Goal: Task Accomplishment & Management: Use online tool/utility

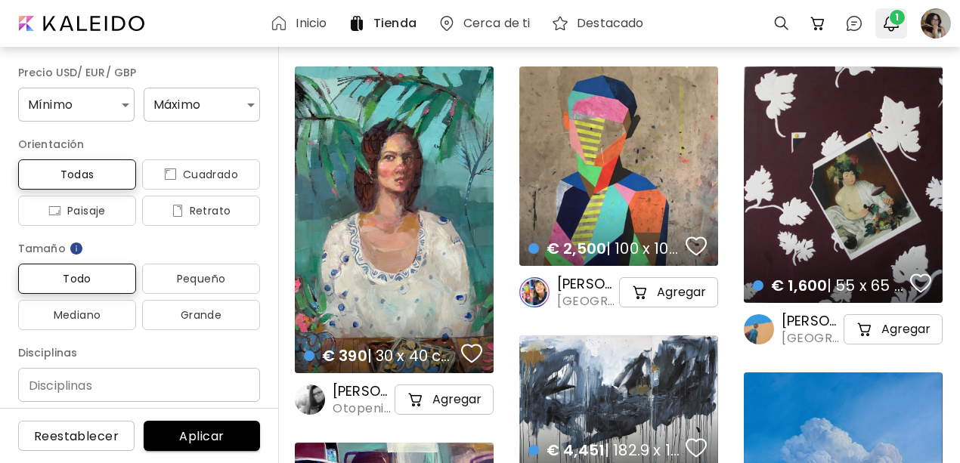
click at [890, 19] on span "1" at bounding box center [896, 17] width 15 height 15
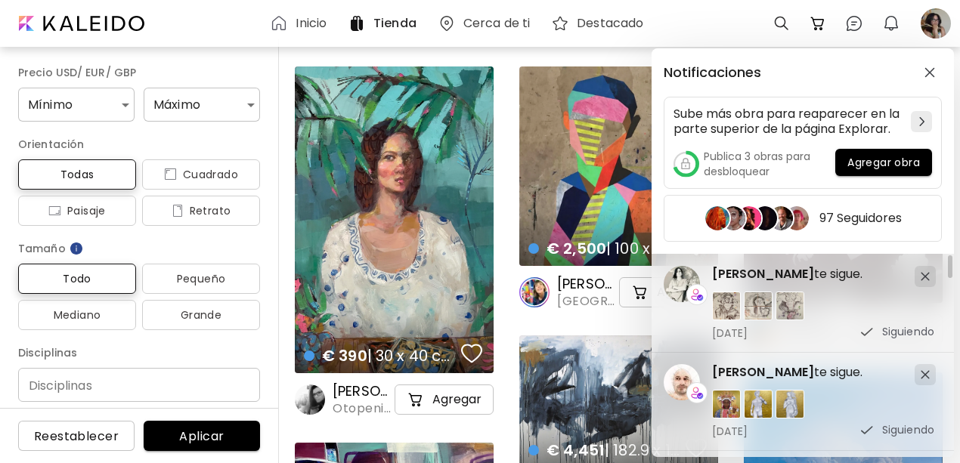
click at [855, 14] on div "Notificaciones Sube más obra para reaparecer en la parte superior de la página …" at bounding box center [480, 231] width 960 height 463
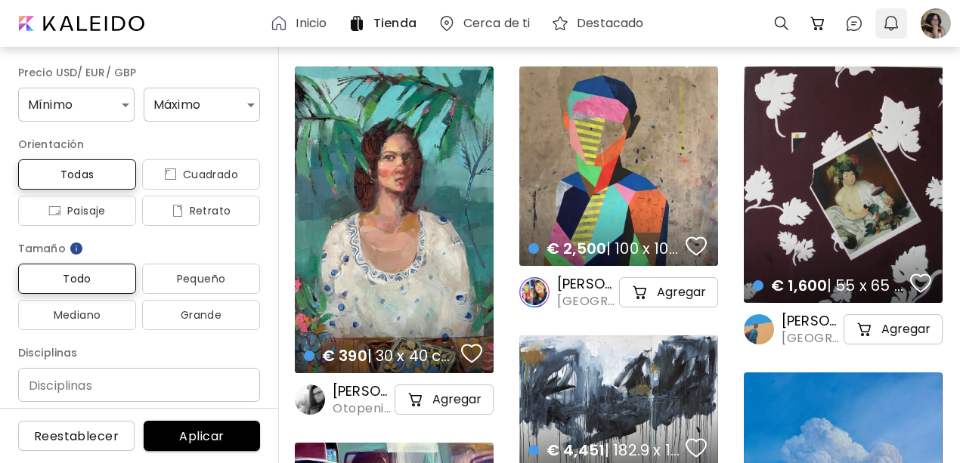
click at [883, 26] on img "button" at bounding box center [891, 23] width 18 height 18
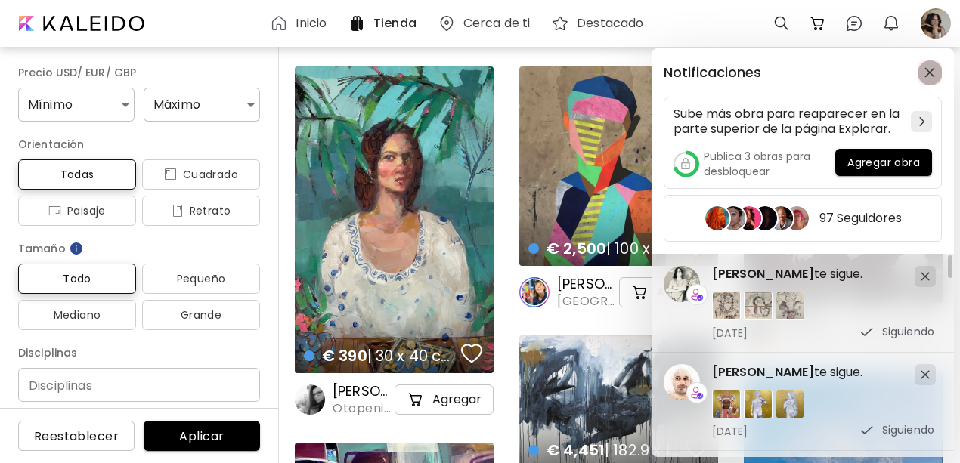
click at [925, 75] on img "button" at bounding box center [929, 72] width 11 height 11
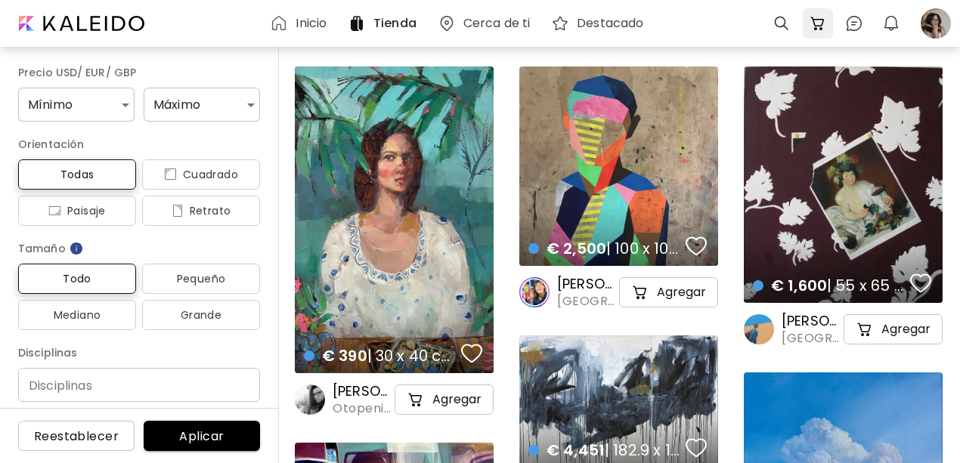
click at [817, 20] on img at bounding box center [817, 23] width 18 height 18
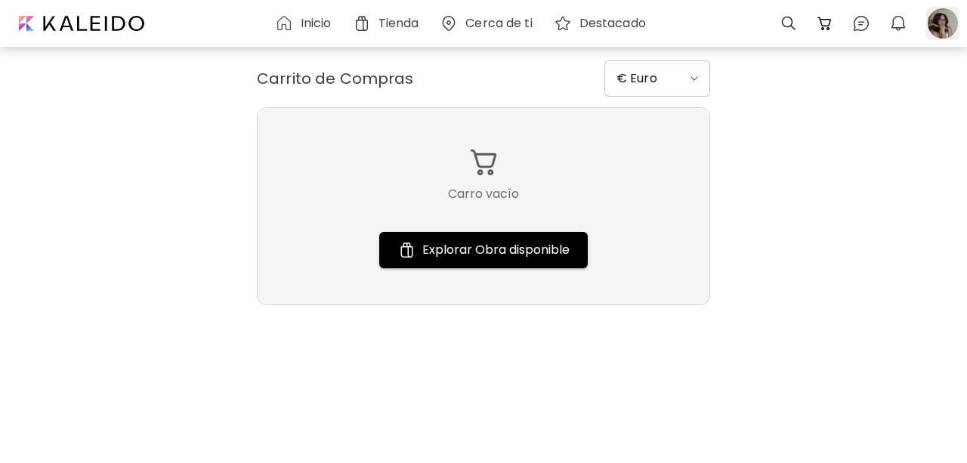
click at [945, 30] on div at bounding box center [942, 23] width 33 height 33
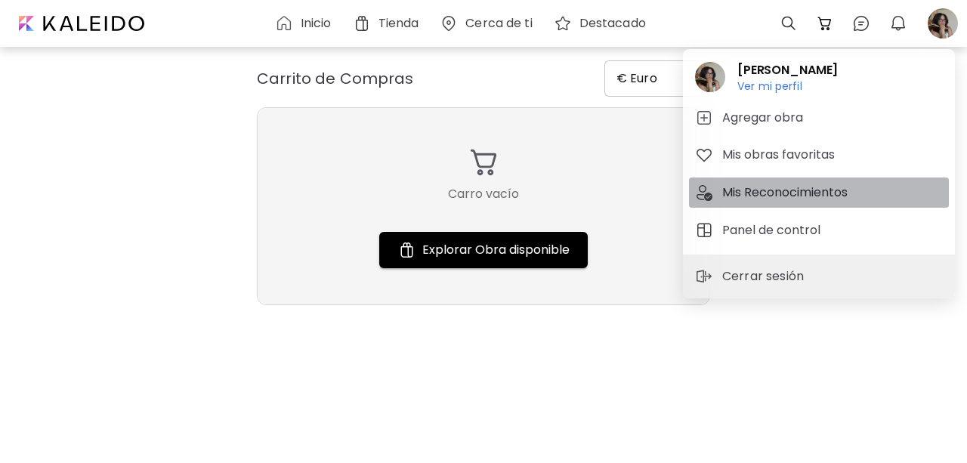
click at [833, 199] on h5 "Mis Reconocimientos" at bounding box center [787, 193] width 130 height 18
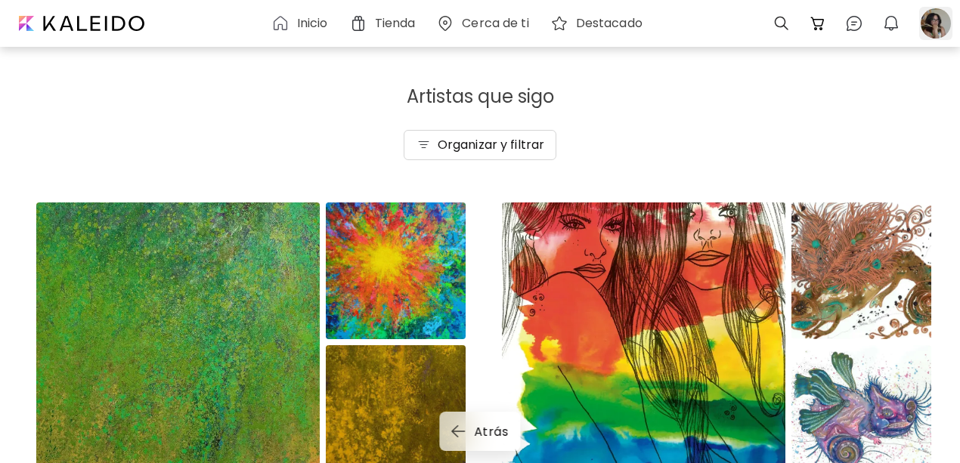
click at [935, 23] on div at bounding box center [935, 23] width 33 height 33
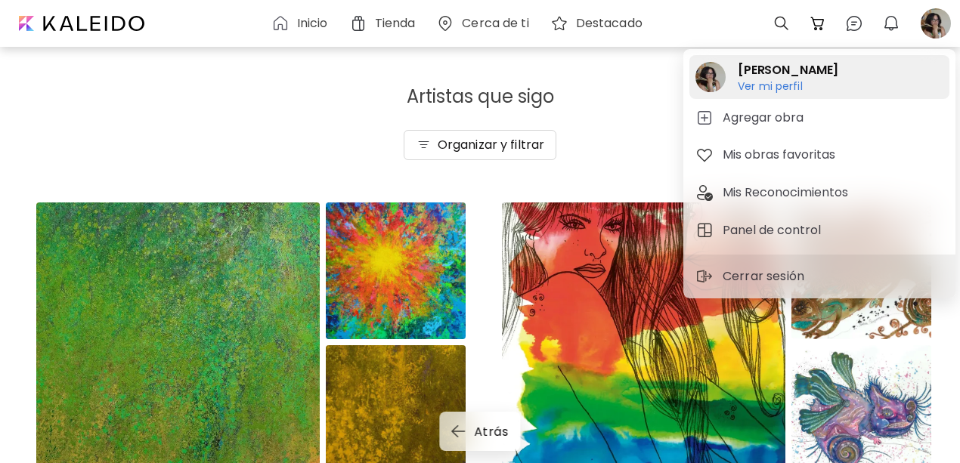
click at [799, 88] on h6 "Ver mi perfil" at bounding box center [787, 86] width 100 height 14
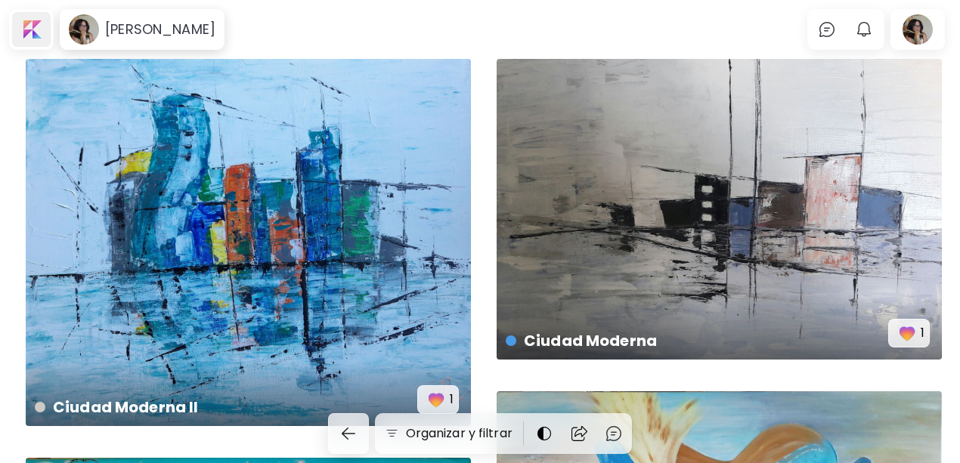
click at [38, 26] on div at bounding box center [31, 29] width 39 height 35
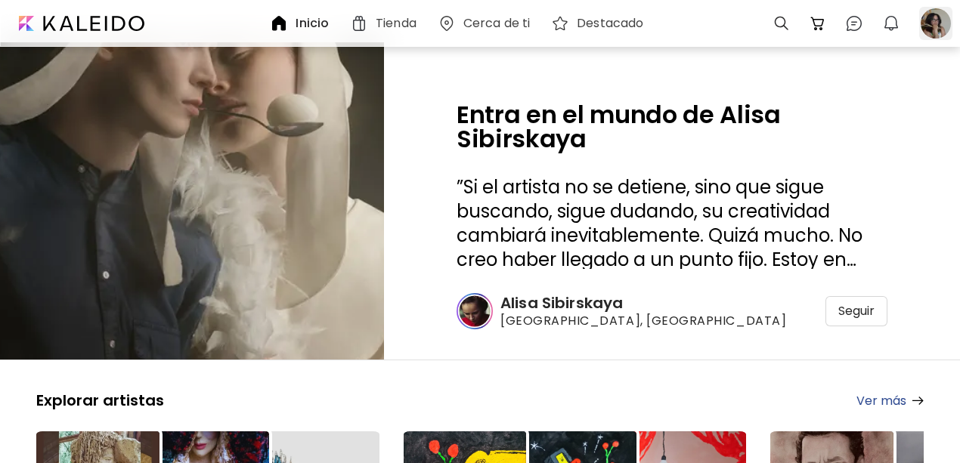
click at [943, 25] on div at bounding box center [935, 23] width 33 height 33
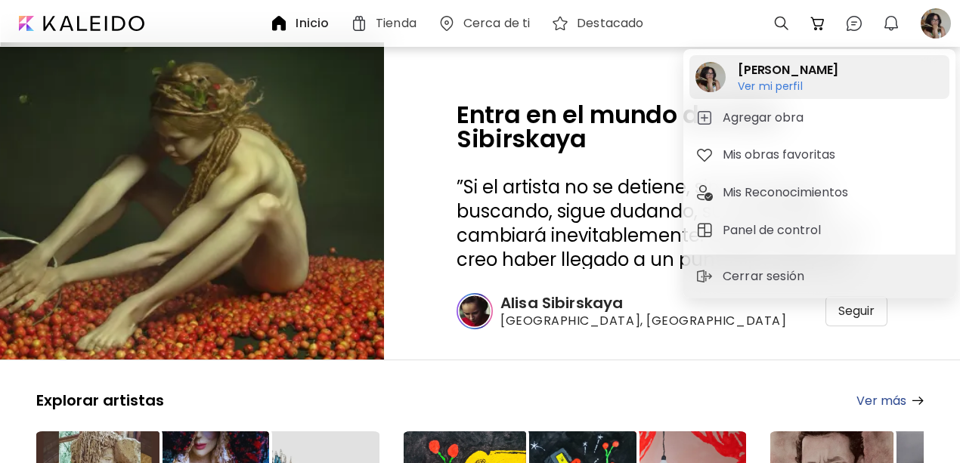
click at [778, 90] on h6 "Ver mi perfil" at bounding box center [787, 86] width 100 height 14
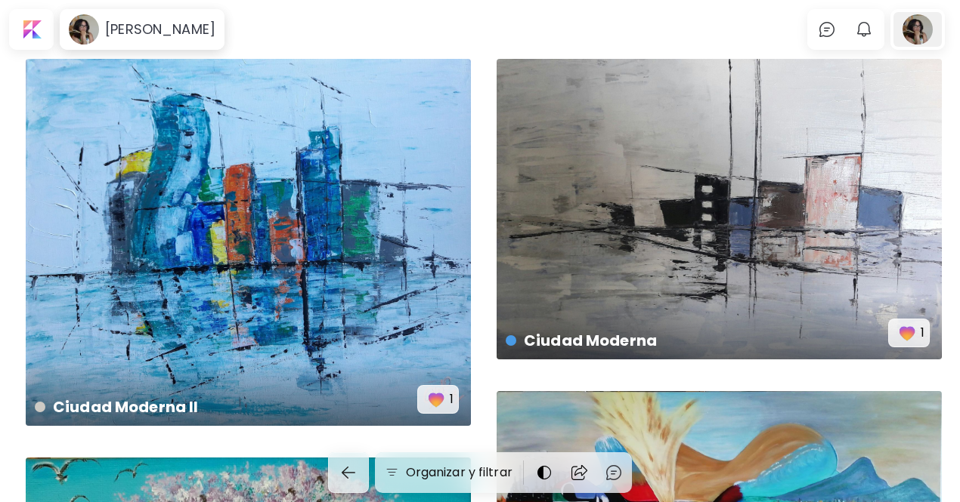
click at [924, 31] on div at bounding box center [917, 29] width 48 height 35
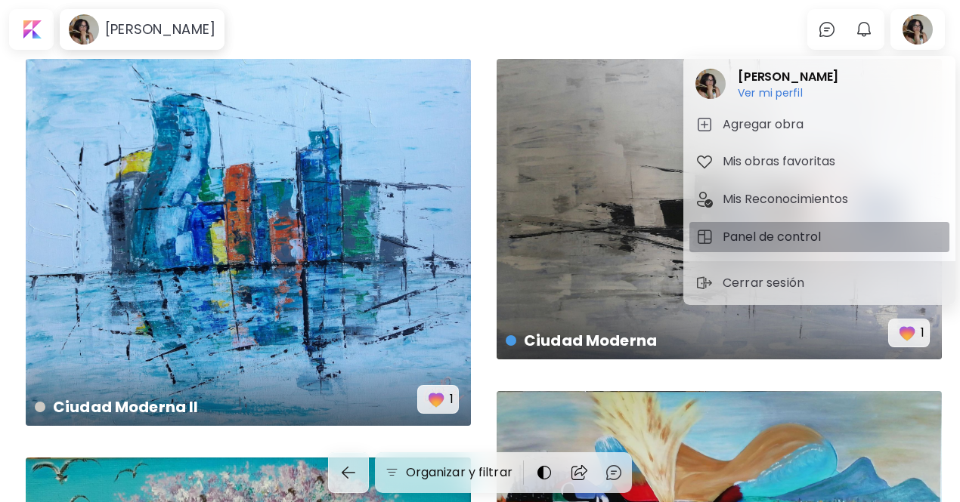
click at [783, 240] on h5 "Panel de control" at bounding box center [773, 237] width 103 height 18
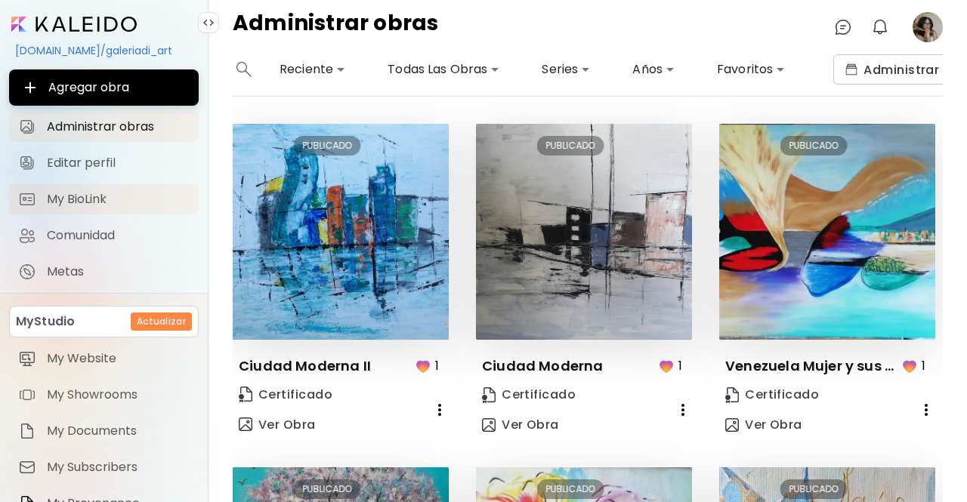
click at [105, 204] on span "My BioLink" at bounding box center [118, 199] width 143 height 15
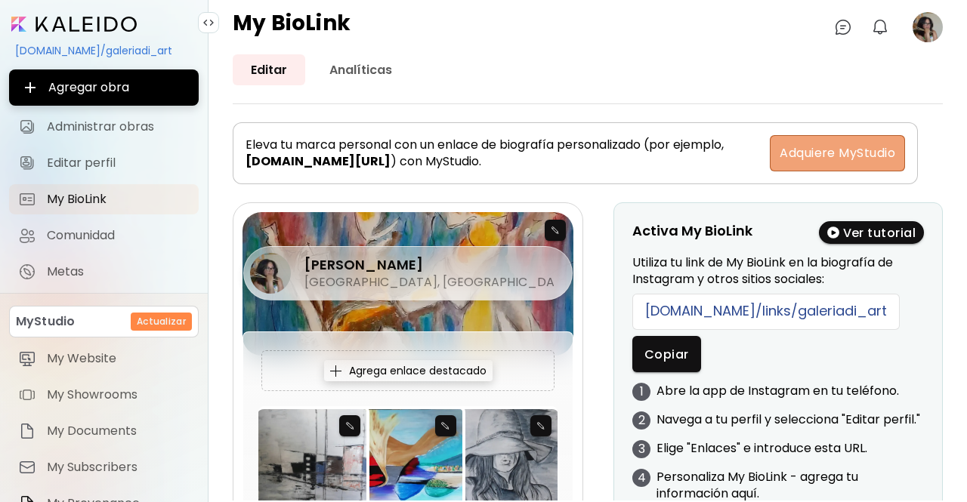
click at [799, 155] on span "Adquiere MyStudio" at bounding box center [838, 153] width 116 height 18
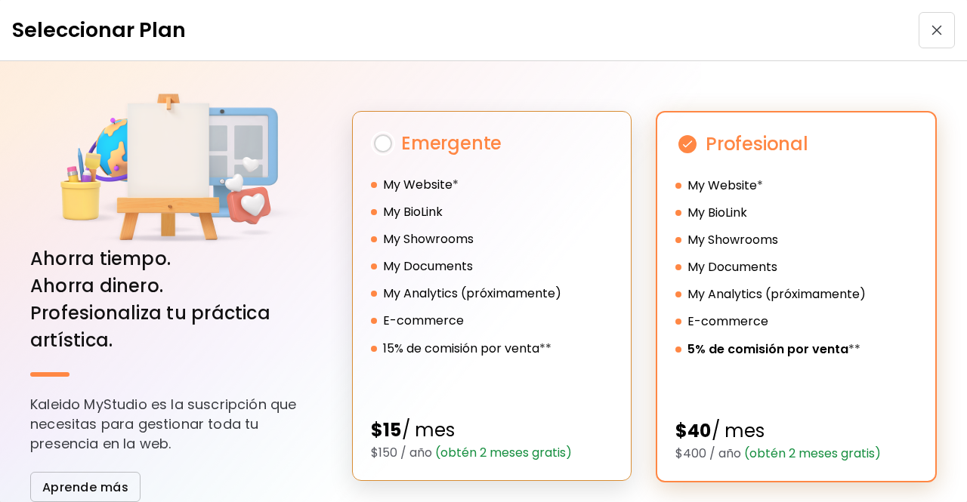
click at [375, 143] on img at bounding box center [383, 143] width 24 height 24
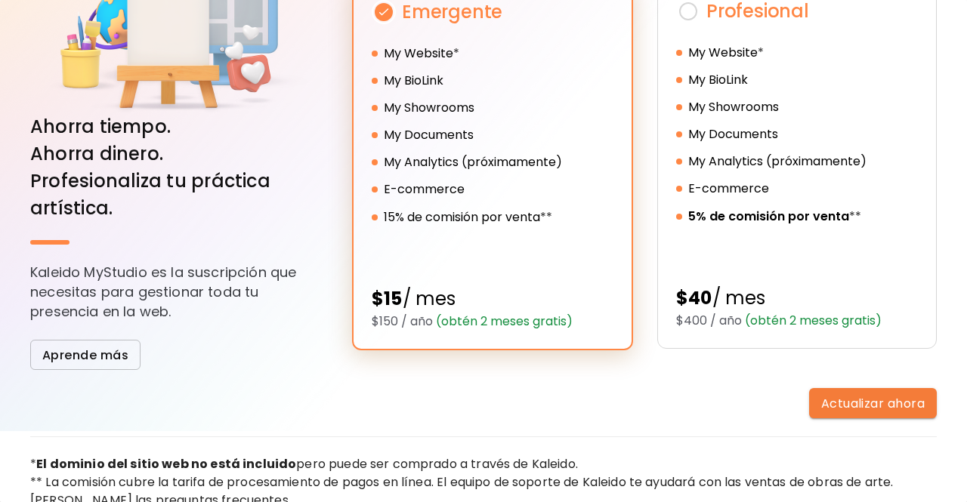
scroll to position [139, 0]
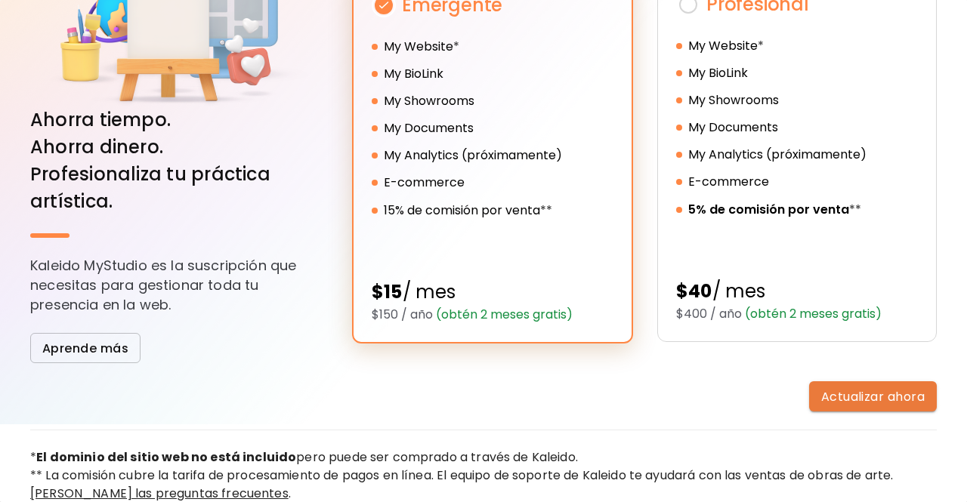
click at [832, 396] on span "Actualizar ahora" at bounding box center [873, 397] width 104 height 16
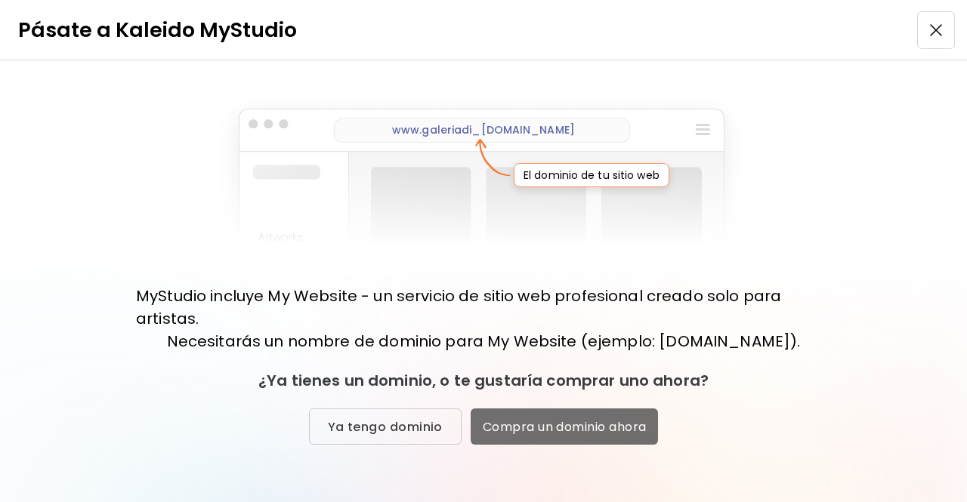
click at [606, 432] on span "Compra un dominio ahora" at bounding box center [565, 427] width 164 height 16
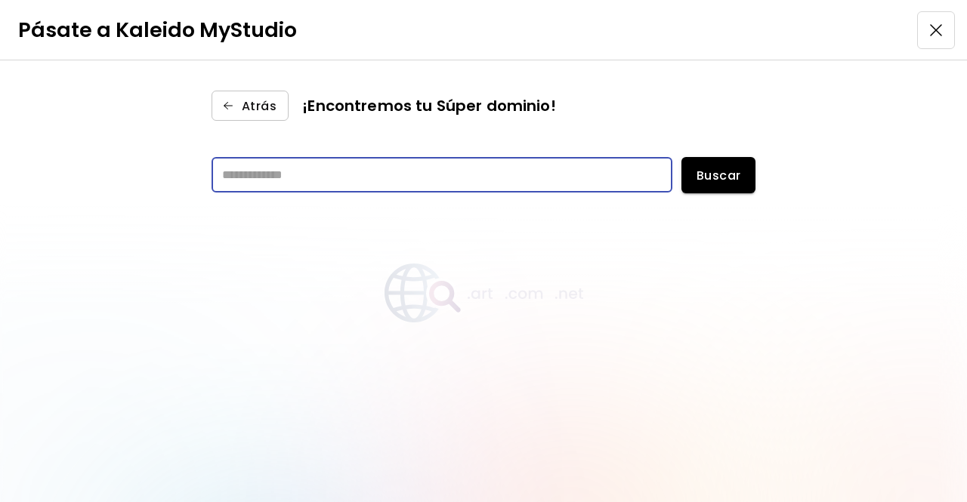
click at [319, 171] on input "text" at bounding box center [442, 175] width 461 height 36
click at [251, 98] on span "Atrás" at bounding box center [250, 106] width 53 height 16
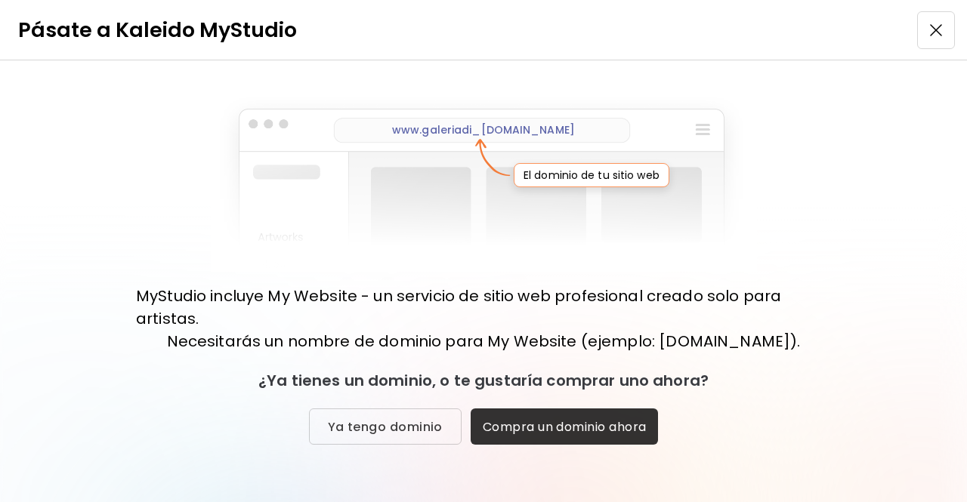
click at [419, 130] on img at bounding box center [484, 181] width 546 height 181
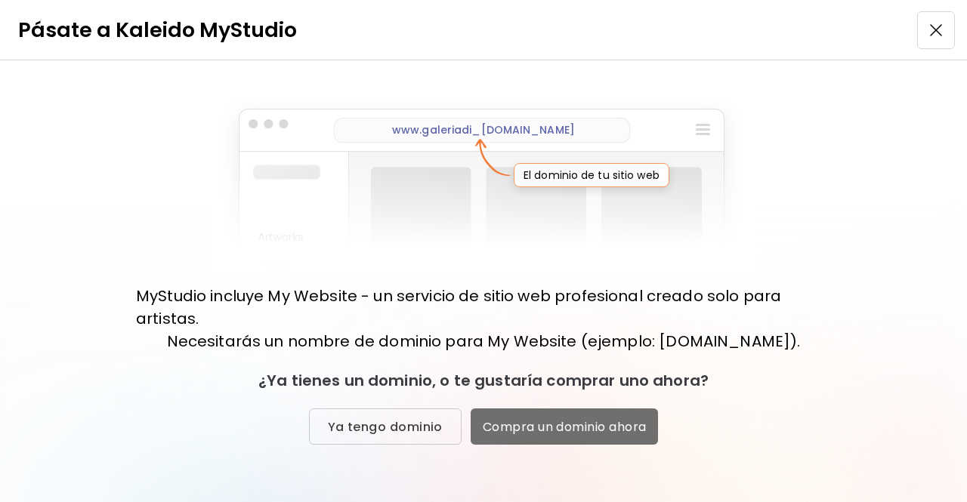
click at [560, 431] on span "Compra un dominio ahora" at bounding box center [565, 427] width 164 height 16
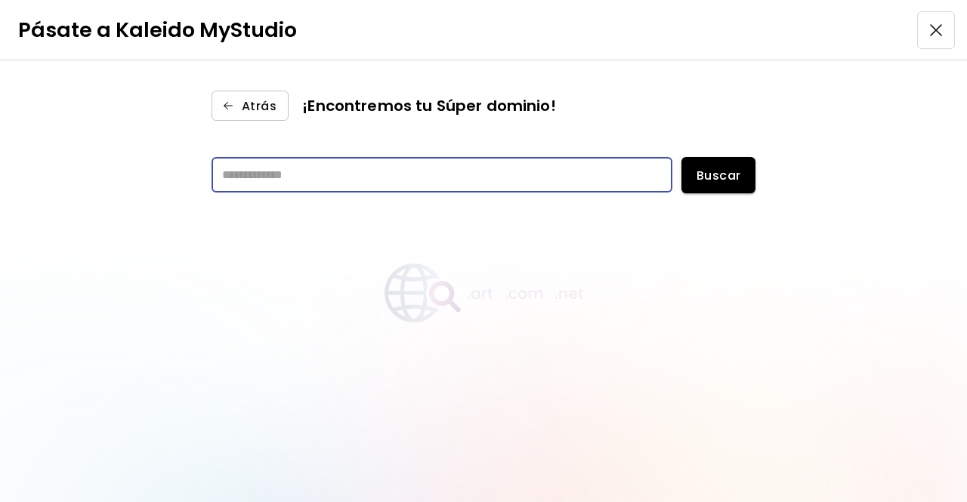
click at [334, 161] on input "text" at bounding box center [442, 175] width 461 height 36
type input "*******"
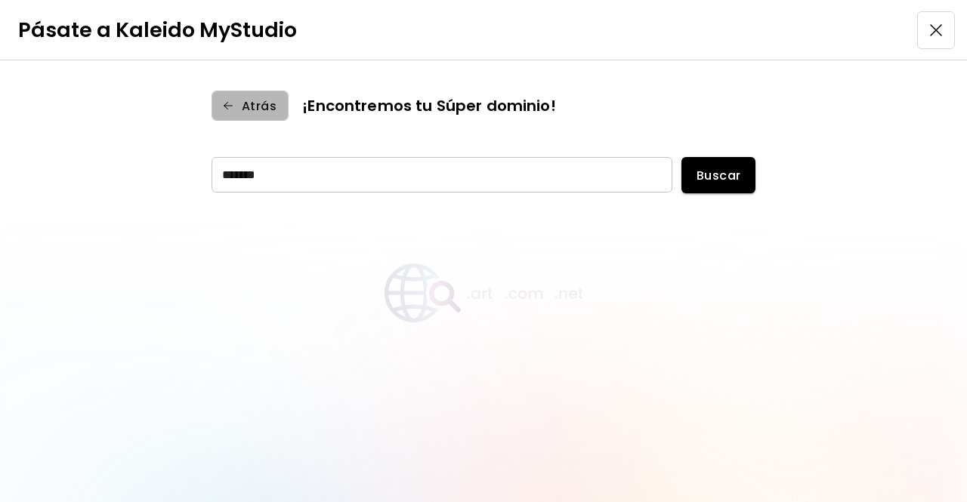
click at [246, 102] on span "Atrás" at bounding box center [250, 106] width 53 height 16
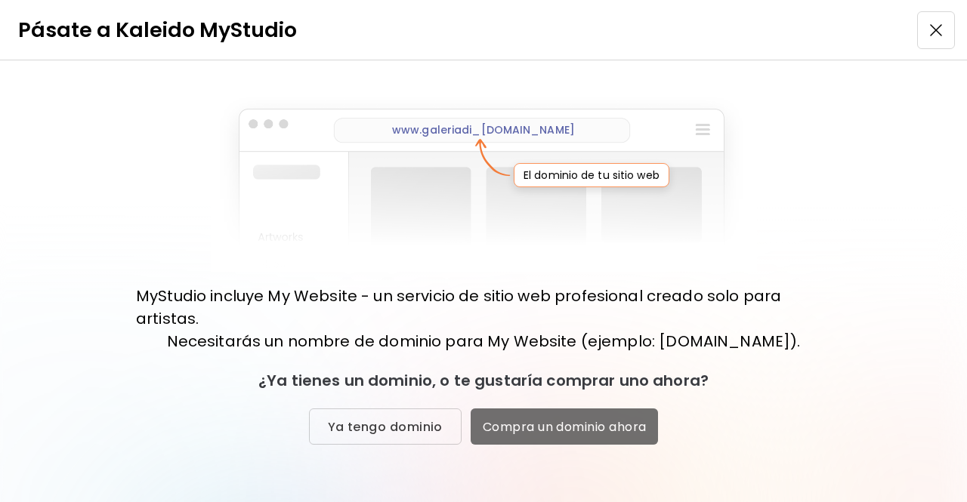
click at [502, 425] on span "Compra un dominio ahora" at bounding box center [565, 427] width 164 height 16
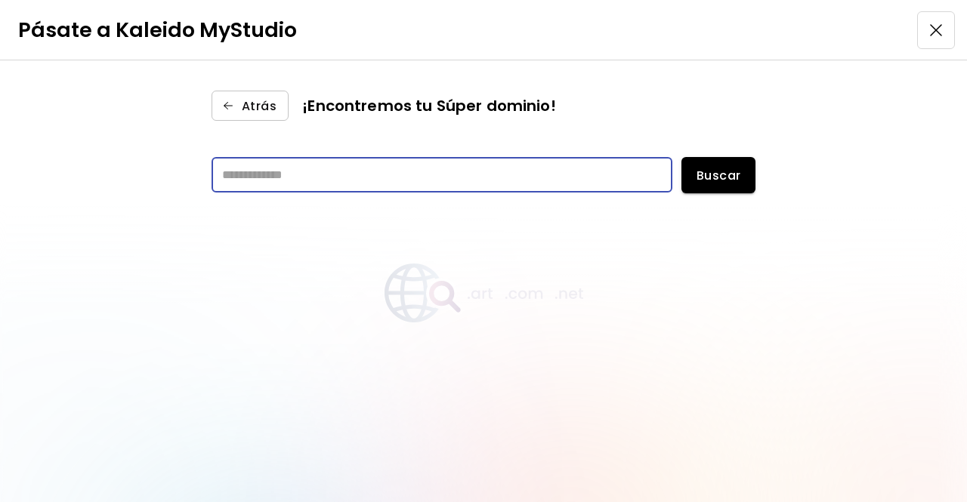
click at [248, 175] on input "text" at bounding box center [442, 175] width 461 height 36
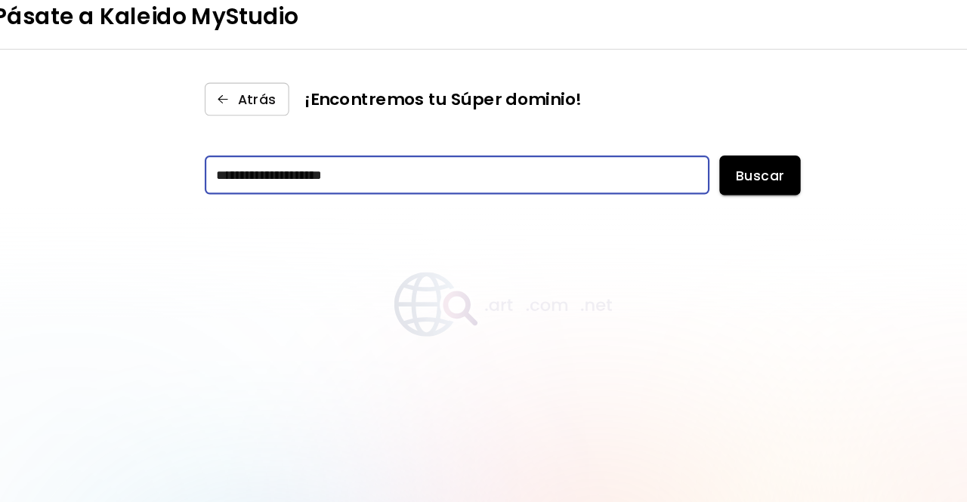
click at [287, 175] on input "**********" at bounding box center [442, 175] width 461 height 36
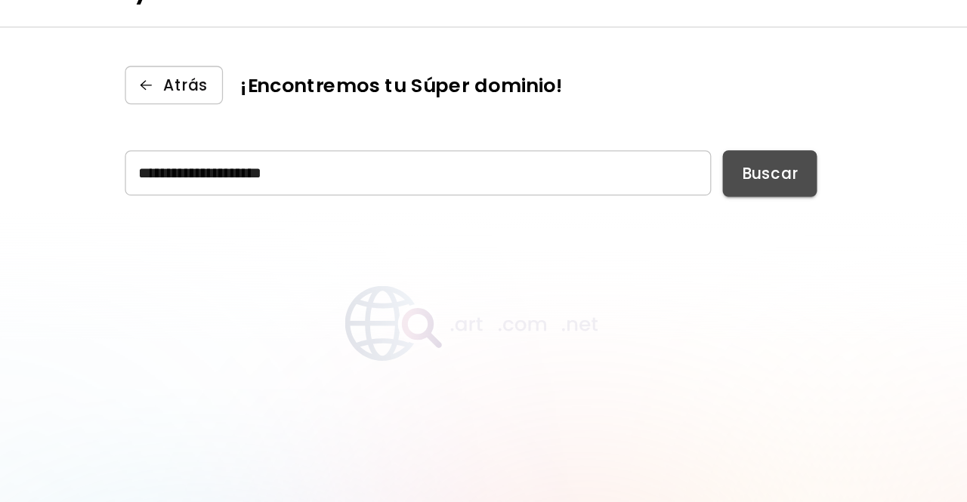
click at [711, 178] on span "Buscar" at bounding box center [719, 176] width 38 height 16
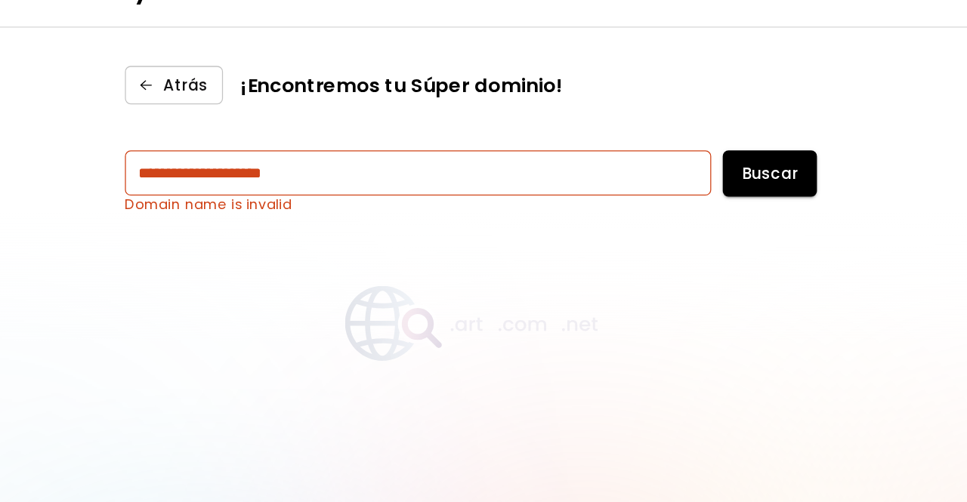
click at [255, 174] on input "**********" at bounding box center [442, 175] width 461 height 36
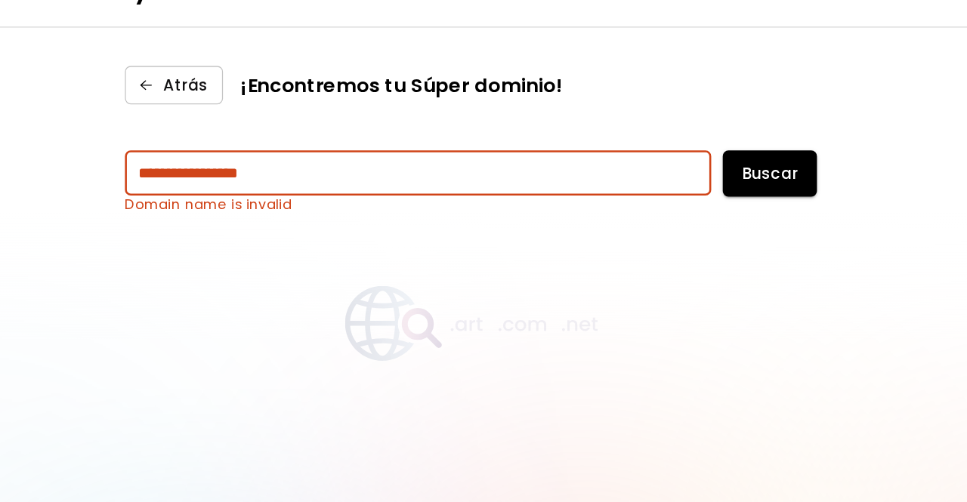
type input "**********"
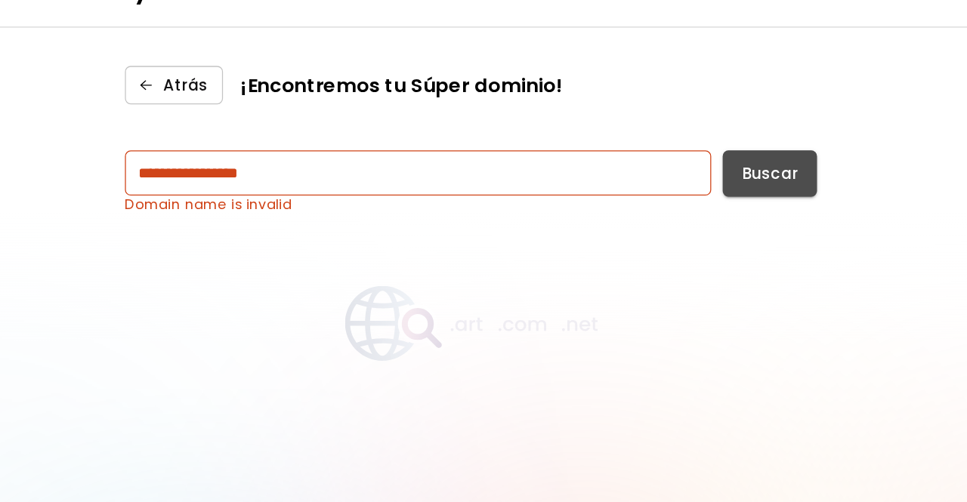
click at [711, 168] on span "Buscar" at bounding box center [719, 176] width 38 height 16
click at [704, 178] on span "Buscar" at bounding box center [719, 176] width 38 height 16
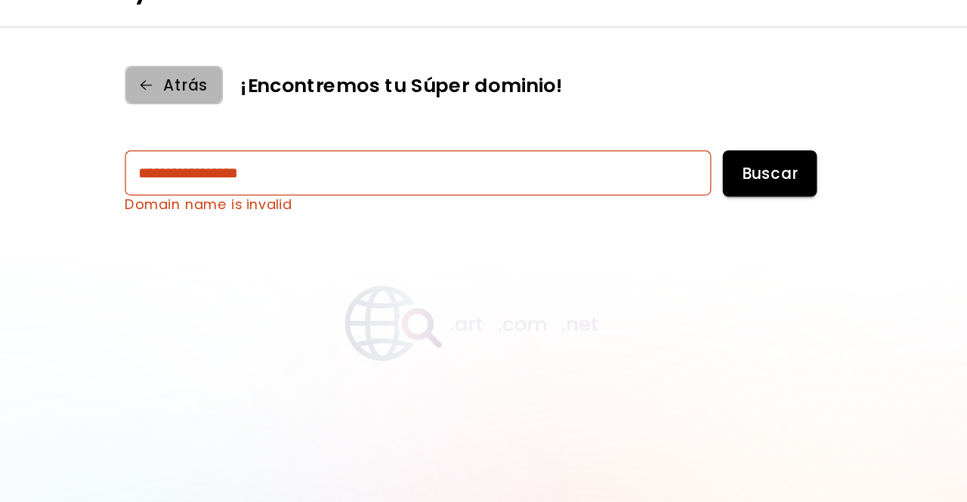
click at [259, 100] on span "Atrás" at bounding box center [250, 106] width 53 height 16
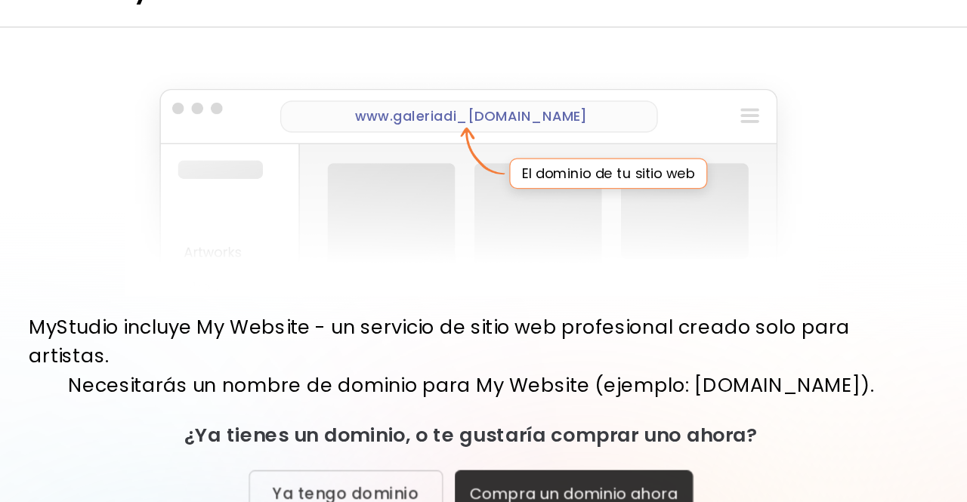
click at [581, 178] on h6 "El dominio de tu sitio web" at bounding box center [592, 175] width 156 height 24
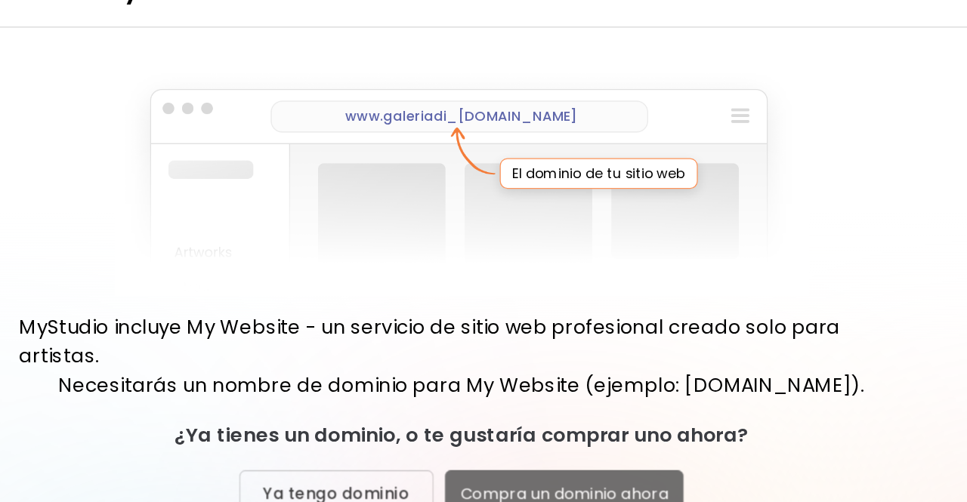
click at [564, 419] on span "Compra un dominio ahora" at bounding box center [565, 427] width 164 height 16
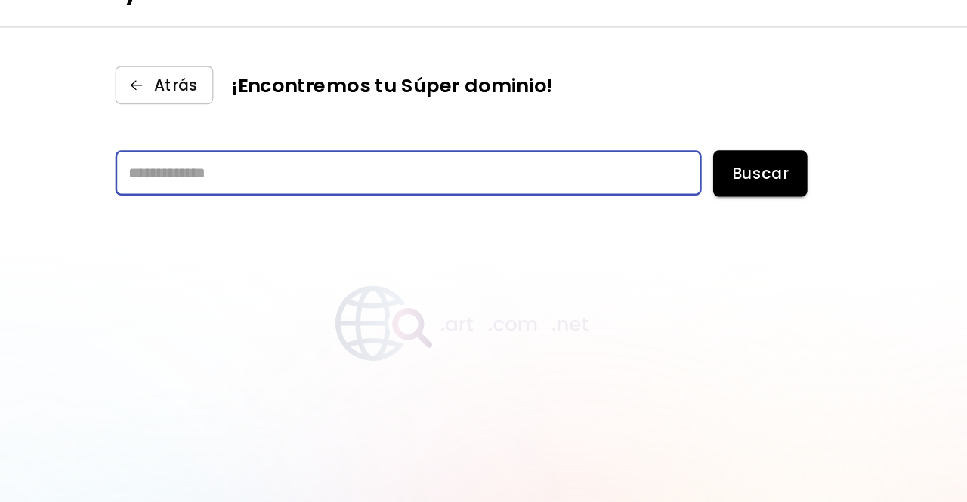
click at [421, 174] on input "text" at bounding box center [442, 175] width 461 height 36
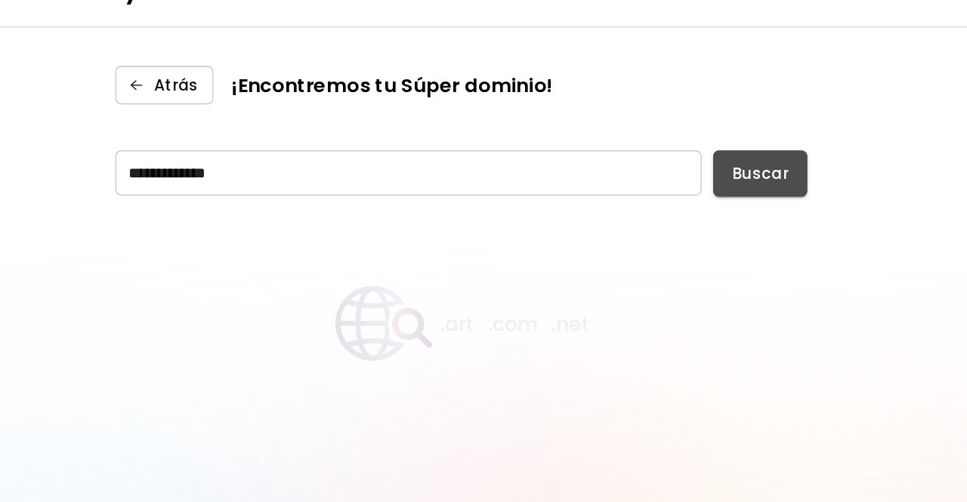
click at [722, 173] on span "Buscar" at bounding box center [719, 176] width 38 height 16
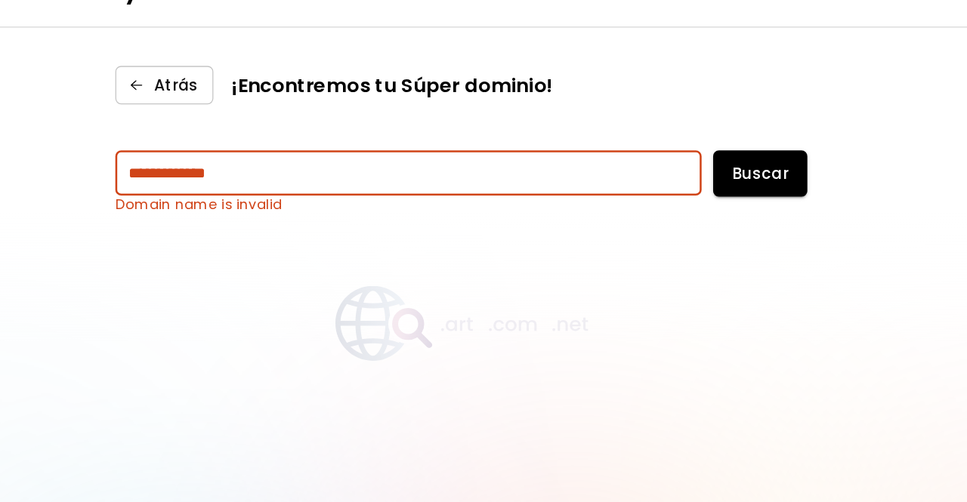
click at [309, 175] on input "**********" at bounding box center [442, 175] width 461 height 36
click at [264, 179] on input "**********" at bounding box center [442, 175] width 461 height 36
click at [316, 173] on input "**********" at bounding box center [442, 175] width 461 height 36
type input "**********"
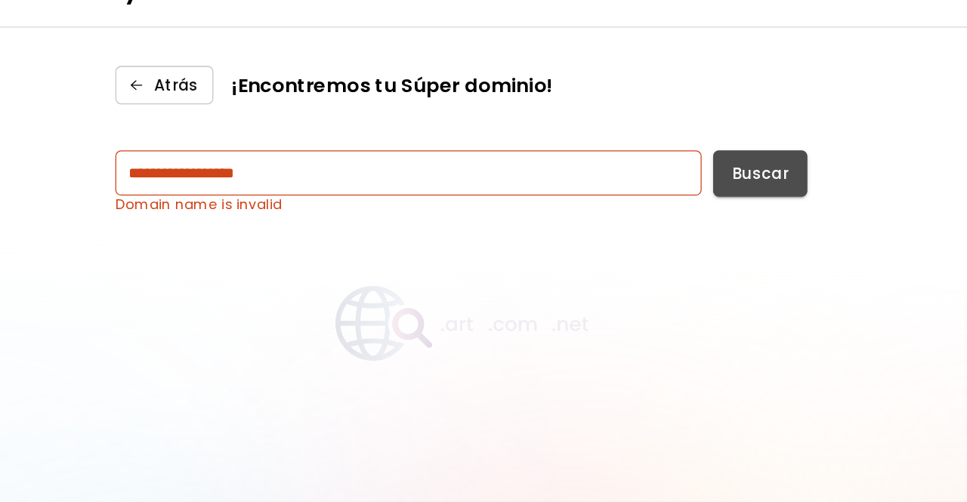
click at [700, 168] on span "Buscar" at bounding box center [719, 176] width 38 height 16
click at [709, 176] on span "Buscar" at bounding box center [719, 176] width 38 height 16
click at [233, 109] on img "button" at bounding box center [228, 105] width 15 height 15
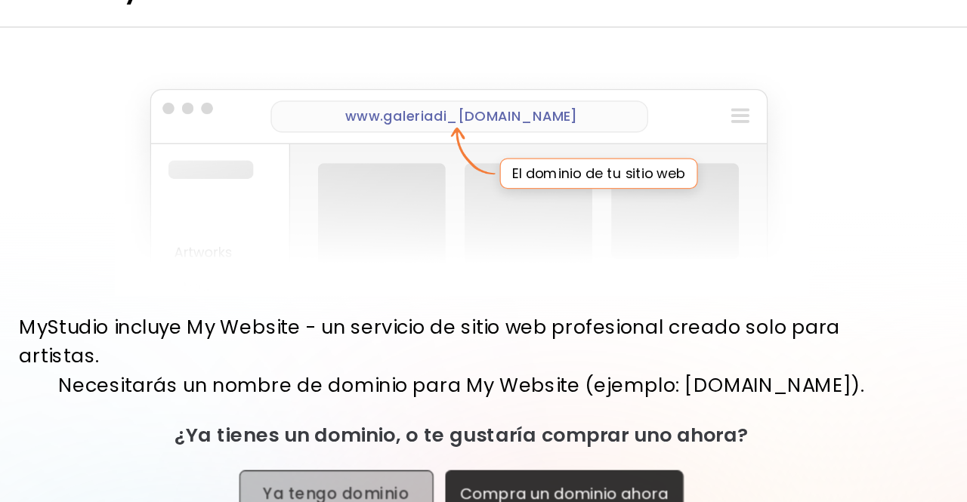
click at [398, 425] on span "Ya tengo dominio" at bounding box center [385, 427] width 115 height 16
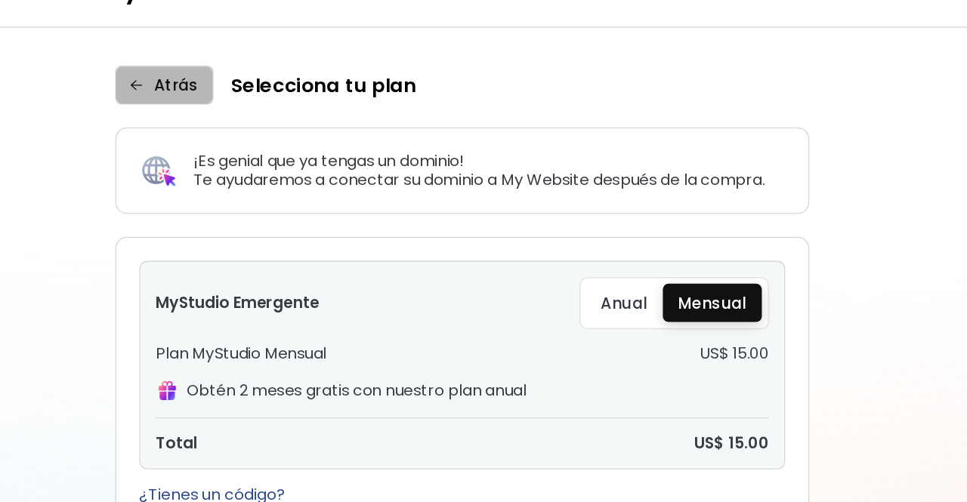
click at [259, 105] on span "Atrás" at bounding box center [250, 106] width 53 height 16
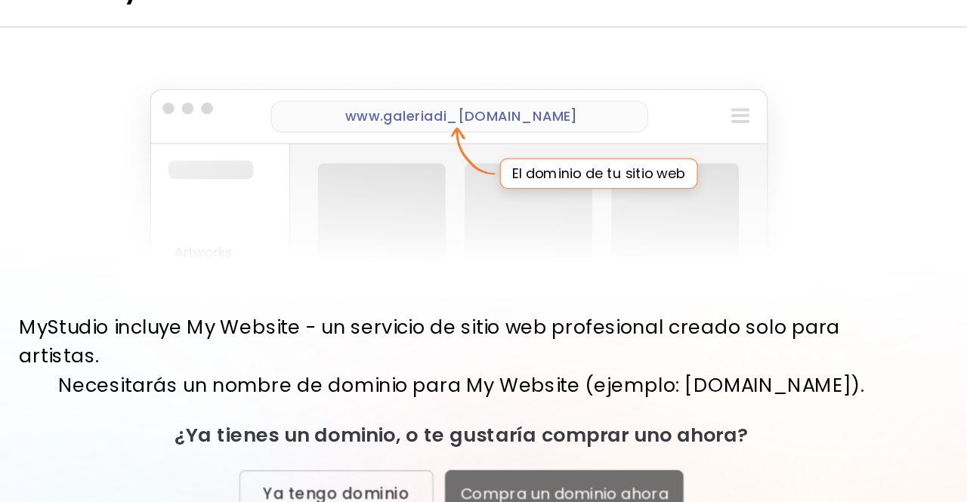
click at [518, 425] on span "Compra un dominio ahora" at bounding box center [565, 427] width 164 height 16
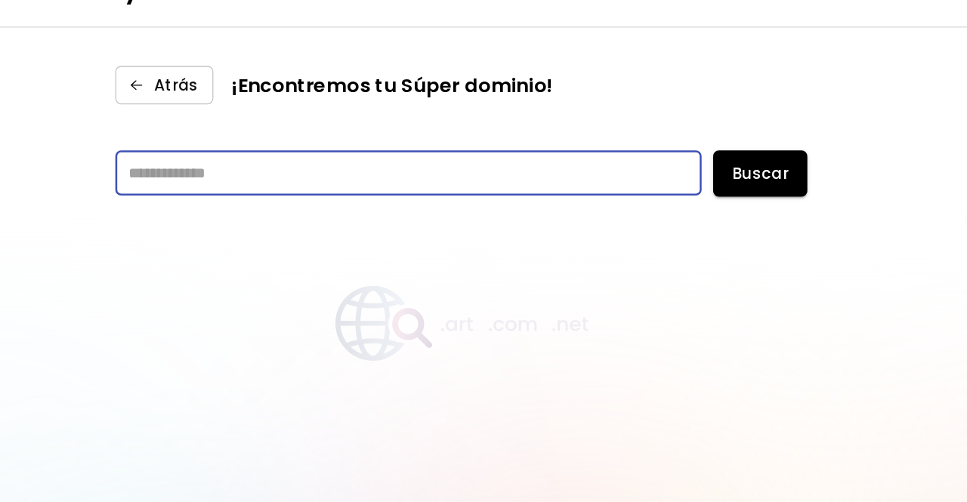
click at [317, 178] on input "text" at bounding box center [442, 175] width 461 height 36
type input "*"
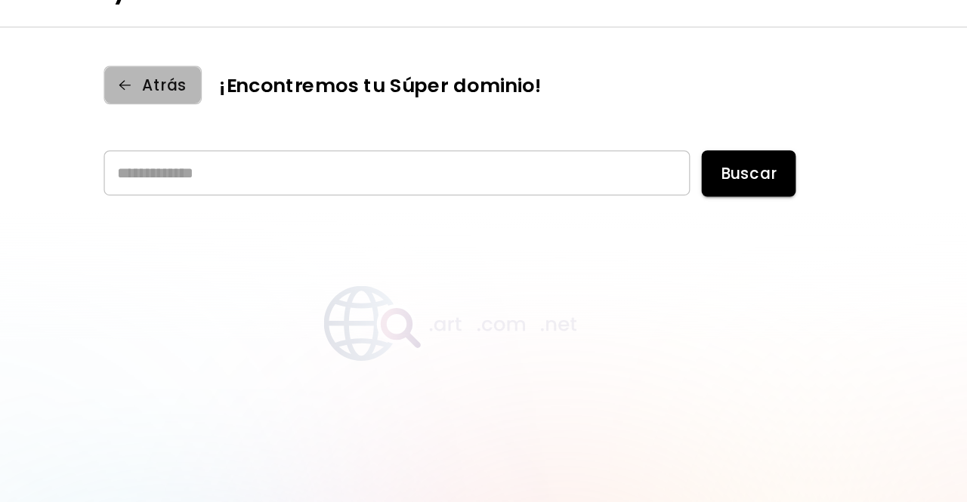
click at [257, 107] on span "Atrás" at bounding box center [250, 106] width 53 height 16
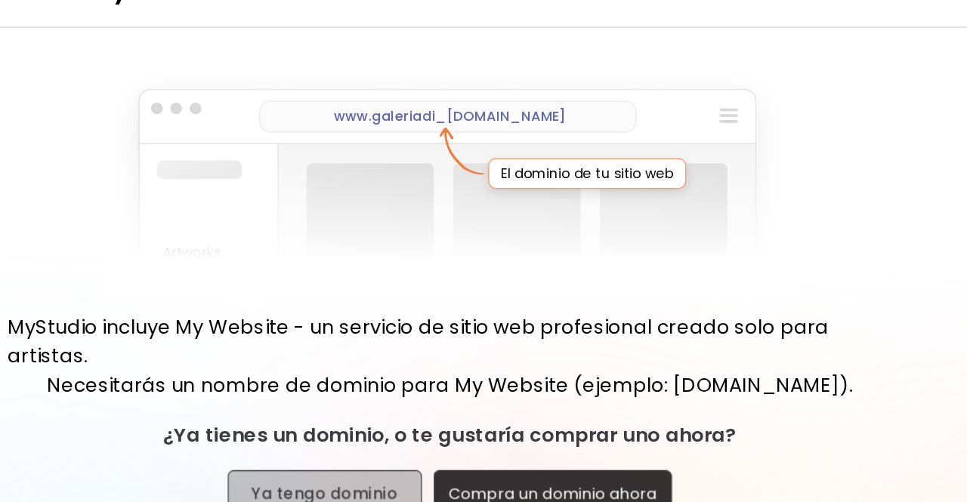
click at [341, 415] on button "Ya tengo dominio" at bounding box center [385, 427] width 153 height 36
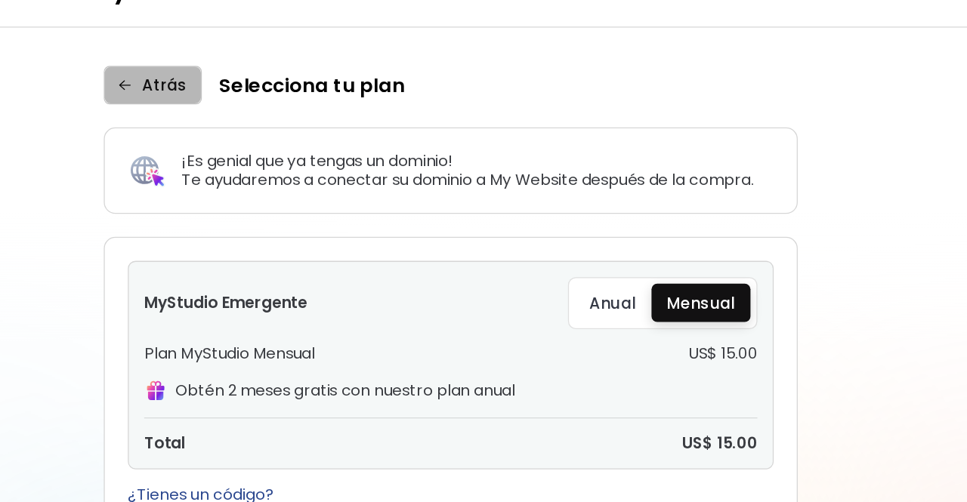
click at [268, 111] on span "Atrás" at bounding box center [250, 106] width 53 height 16
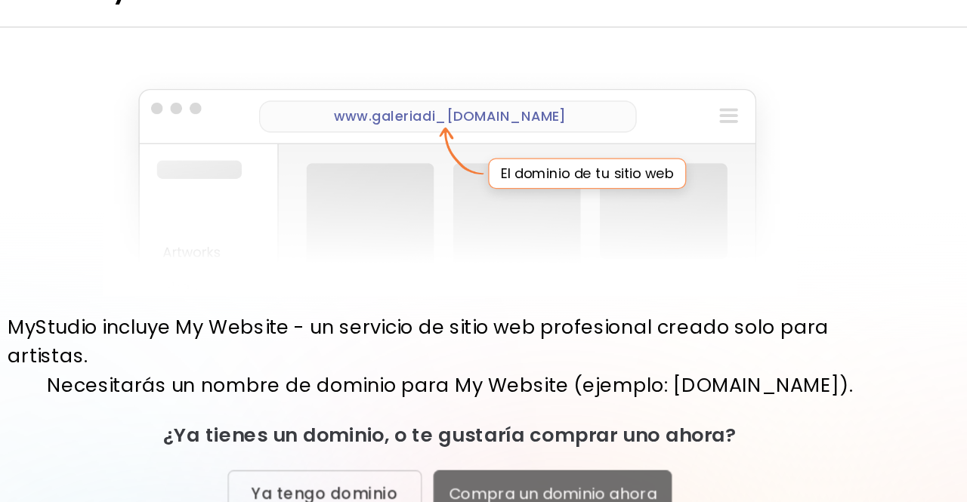
click at [519, 419] on span "Compra un dominio ahora" at bounding box center [565, 427] width 164 height 16
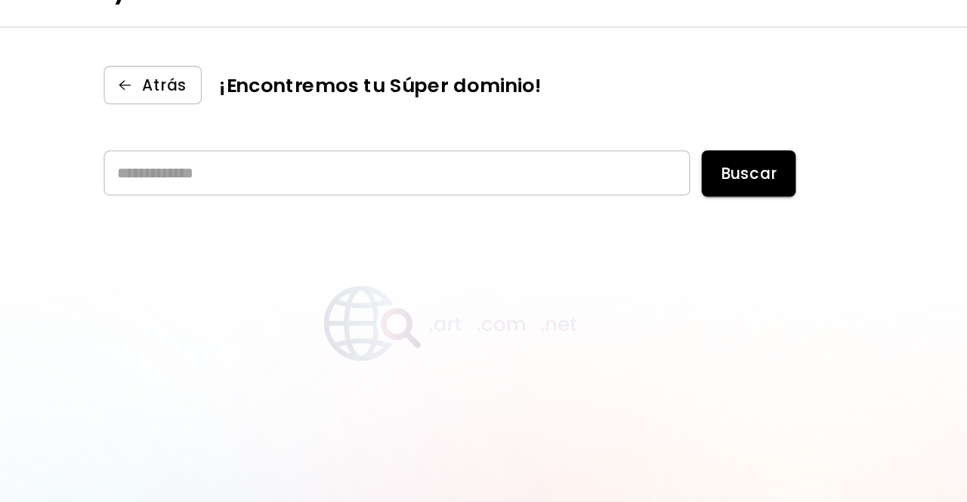
click at [320, 175] on input "text" at bounding box center [442, 175] width 461 height 36
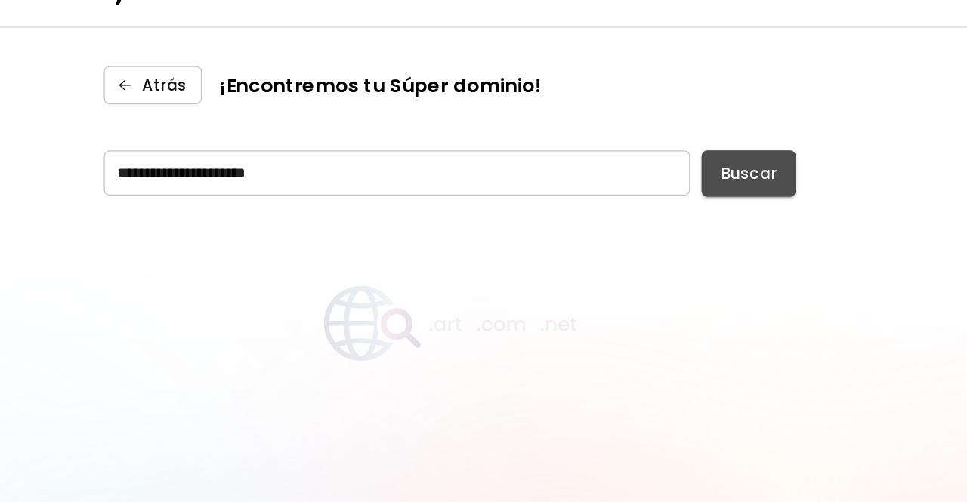
click at [709, 180] on span "Buscar" at bounding box center [719, 176] width 38 height 16
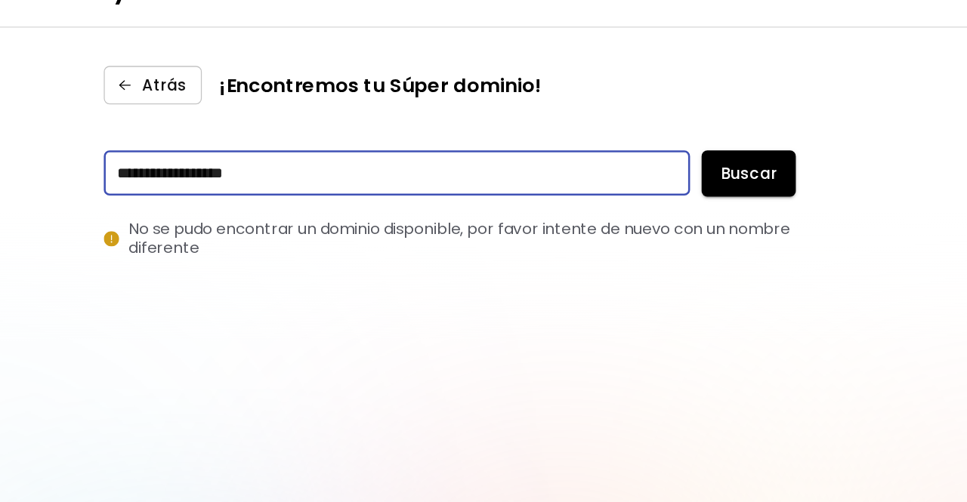
click at [222, 169] on input "**********" at bounding box center [442, 175] width 461 height 36
click at [379, 174] on input "**********" at bounding box center [442, 175] width 461 height 36
type input "**********"
click at [700, 178] on span "Buscar" at bounding box center [719, 176] width 38 height 16
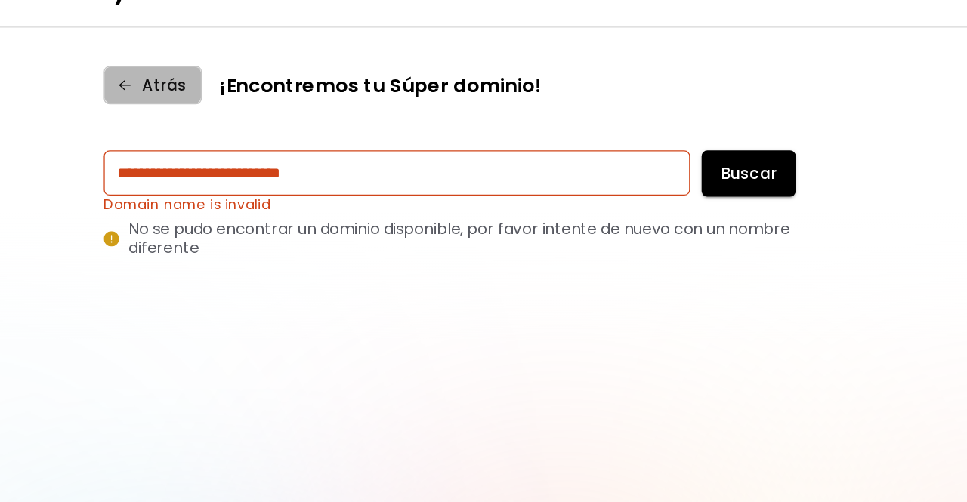
click at [268, 112] on span "Atrás" at bounding box center [250, 106] width 53 height 16
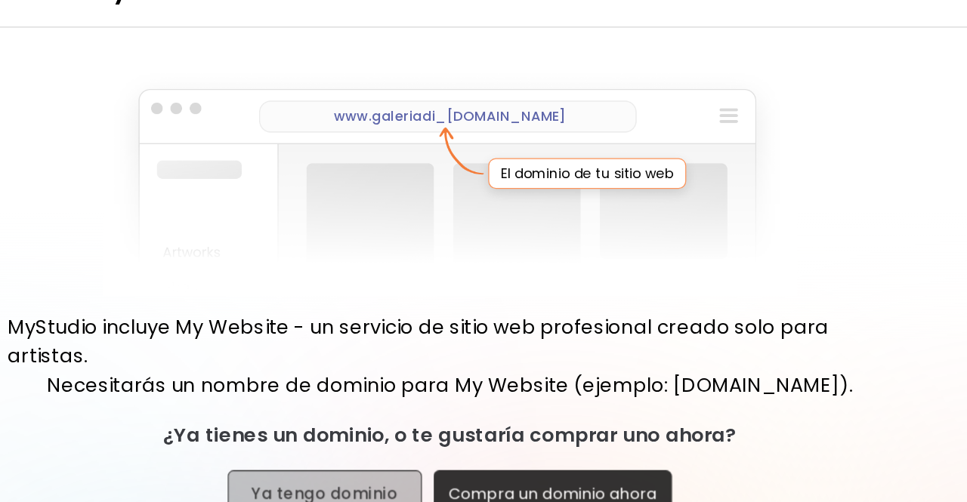
click at [363, 419] on span "Ya tengo dominio" at bounding box center [385, 427] width 115 height 16
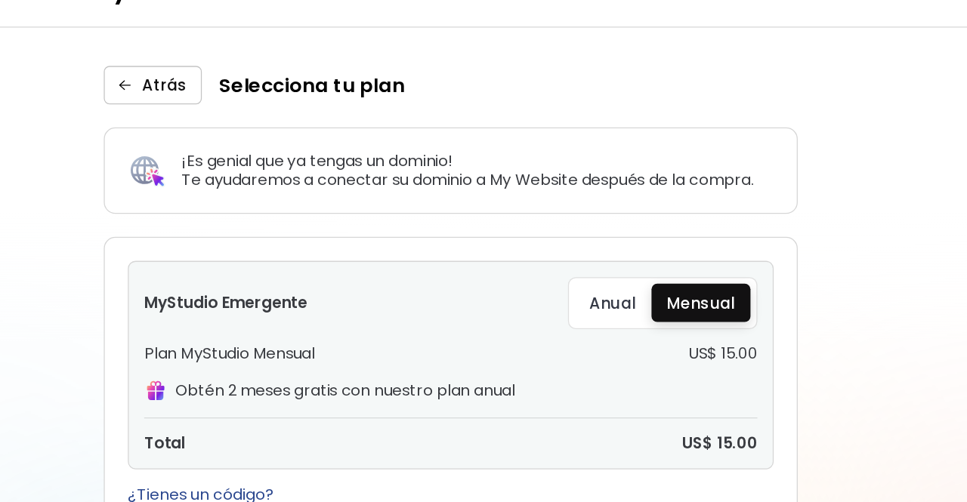
drag, startPoint x: 887, startPoint y: 199, endPoint x: 685, endPoint y: 93, distance: 227.8
click at [685, 93] on div "Atrás Selecciona tu plan" at bounding box center [484, 106] width 544 height 30
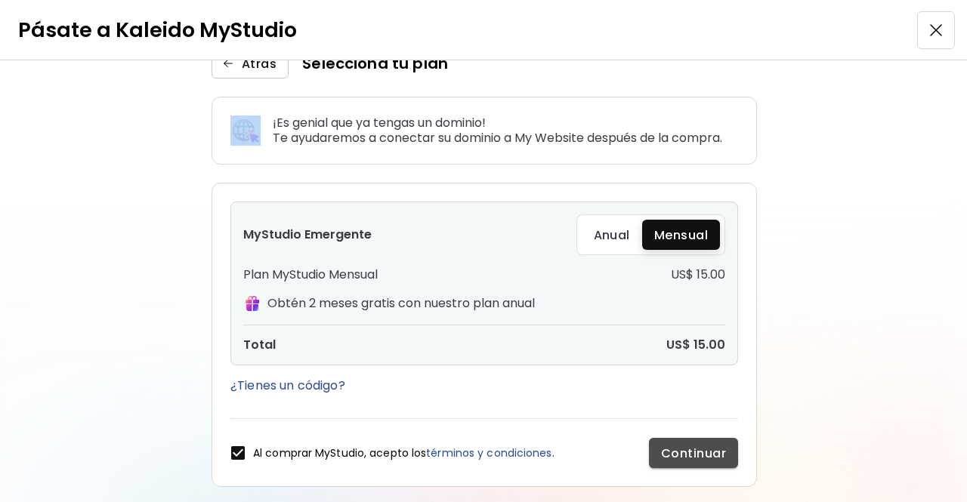
click at [683, 456] on span "Continuar" at bounding box center [693, 454] width 65 height 16
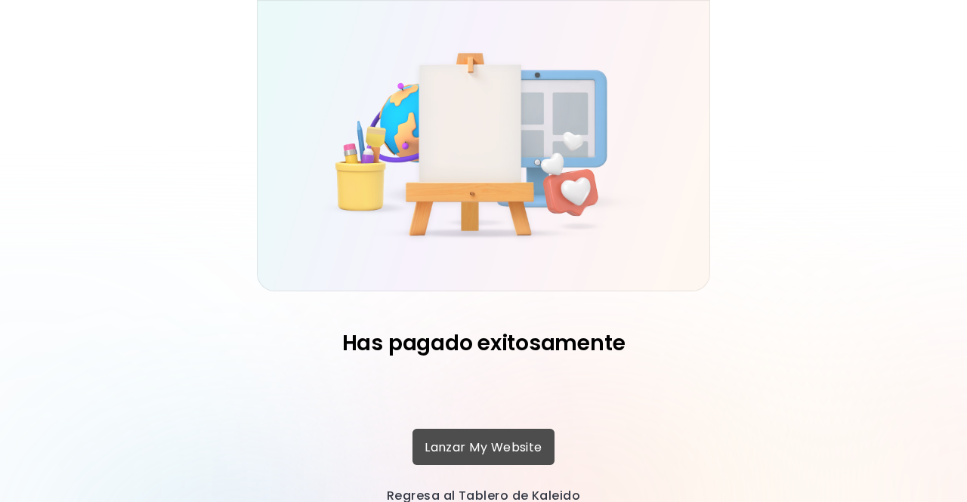
click at [507, 457] on button "Lanzar My Website" at bounding box center [484, 447] width 142 height 36
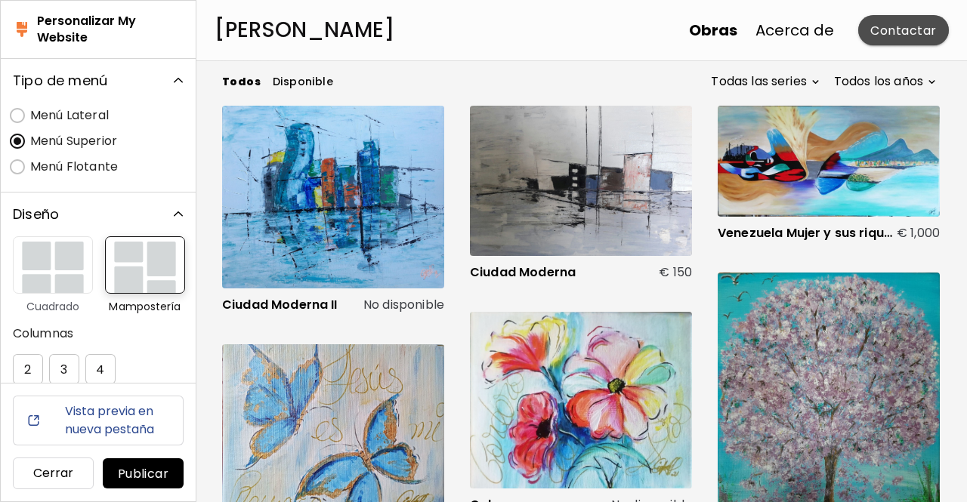
click at [884, 25] on span "Contactar" at bounding box center [903, 31] width 66 height 16
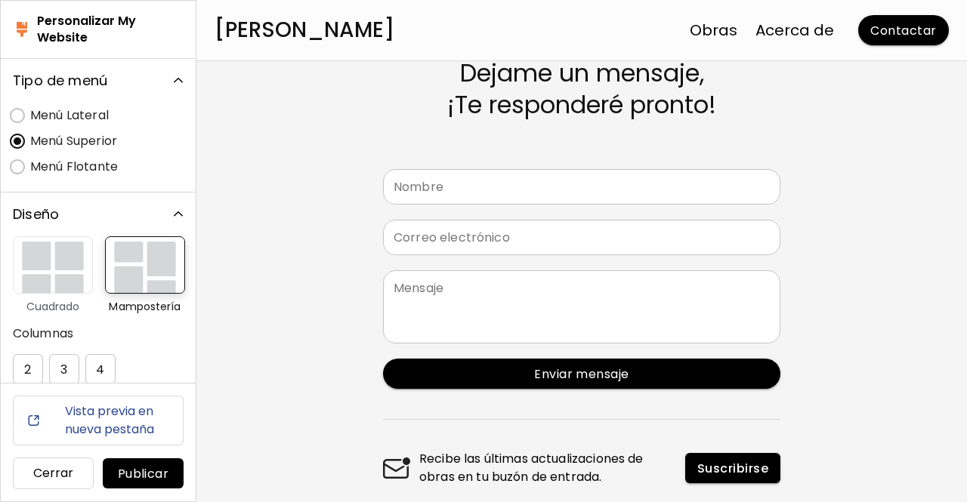
click at [80, 425] on h6 "Vista previa en nueva pestaña" at bounding box center [109, 421] width 123 height 36
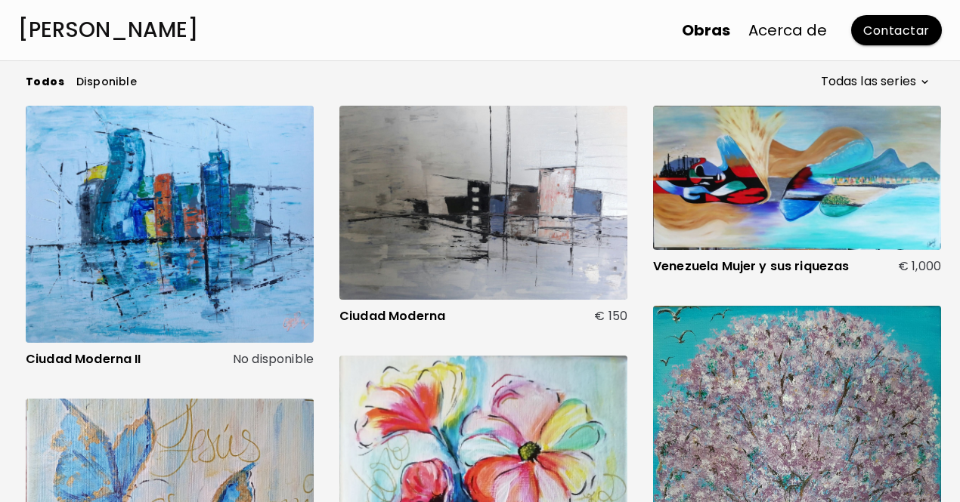
click at [813, 37] on link "Acerca de" at bounding box center [787, 30] width 79 height 23
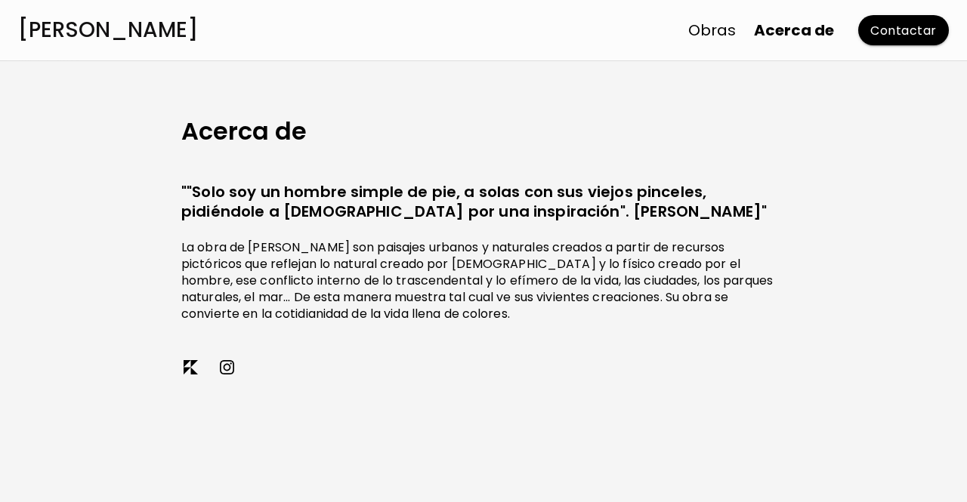
click at [721, 39] on link "Obras" at bounding box center [712, 30] width 48 height 23
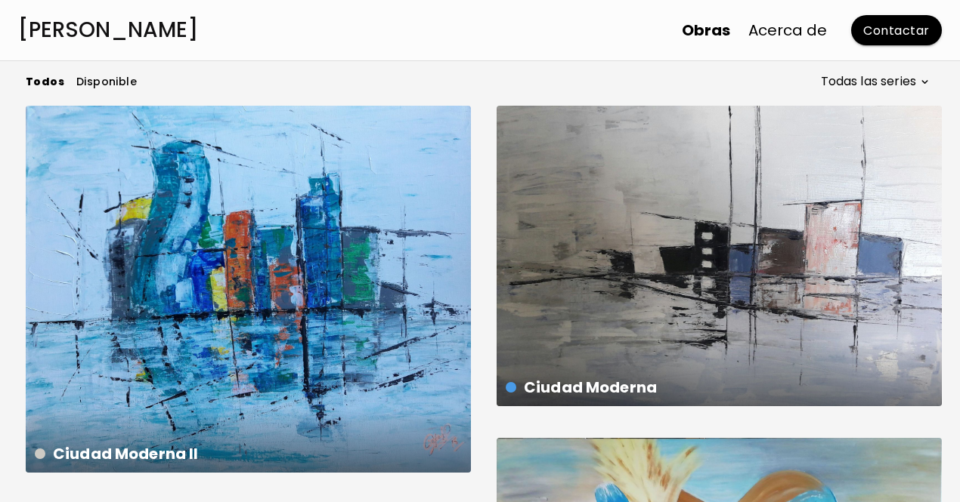
drag, startPoint x: 957, startPoint y: 88, endPoint x: 961, endPoint y: 95, distance: 8.4
click at [960, 95] on html "Diana Tovar Obras Acerca de Contactar Todos Disponible Todas las series * Venez…" at bounding box center [480, 251] width 960 height 502
